Goal: Find specific page/section: Find specific page/section

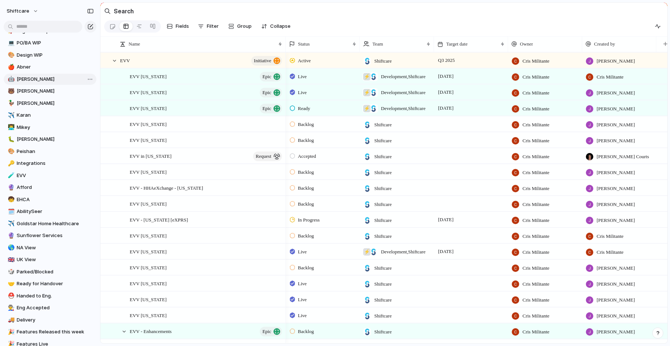
scroll to position [224, 0]
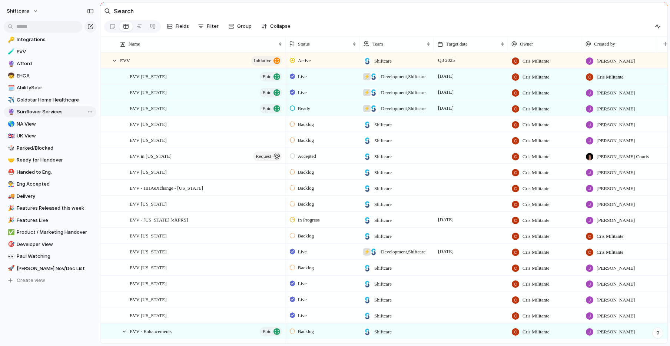
click at [36, 112] on span "Sunflower Services" at bounding box center [55, 111] width 77 height 7
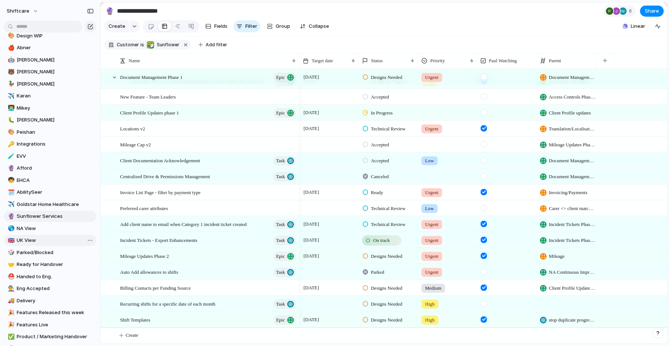
scroll to position [119, 0]
click at [20, 169] on span "Afford" at bounding box center [55, 168] width 77 height 7
type input "******"
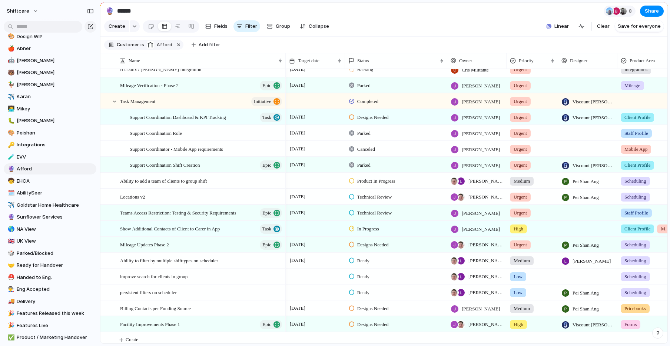
scroll to position [202, 0]
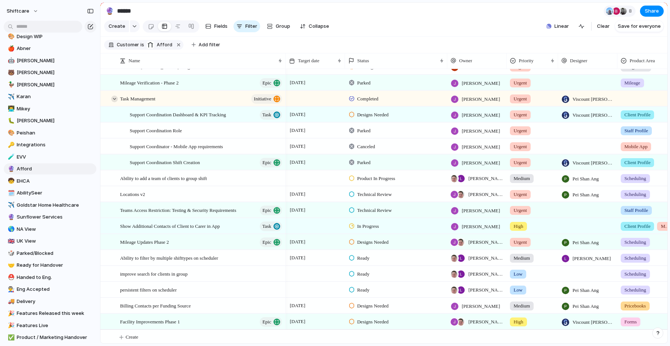
click at [117, 98] on div at bounding box center [114, 99] width 7 height 7
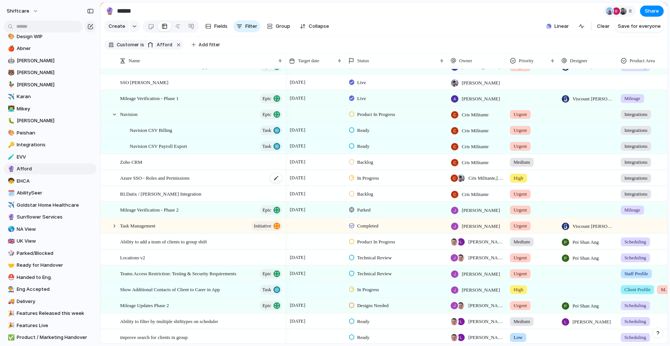
scroll to position [113, 0]
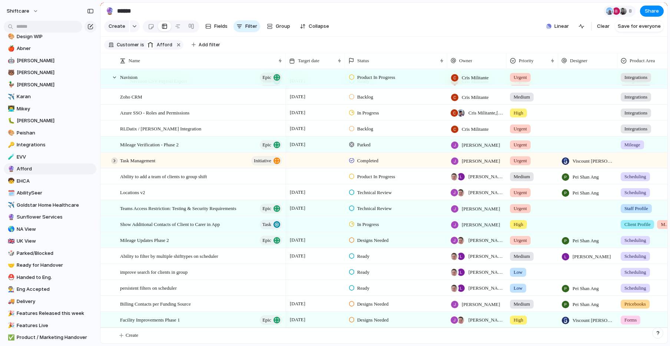
click at [114, 160] on div at bounding box center [114, 160] width 7 height 7
